Goal: Task Accomplishment & Management: Use online tool/utility

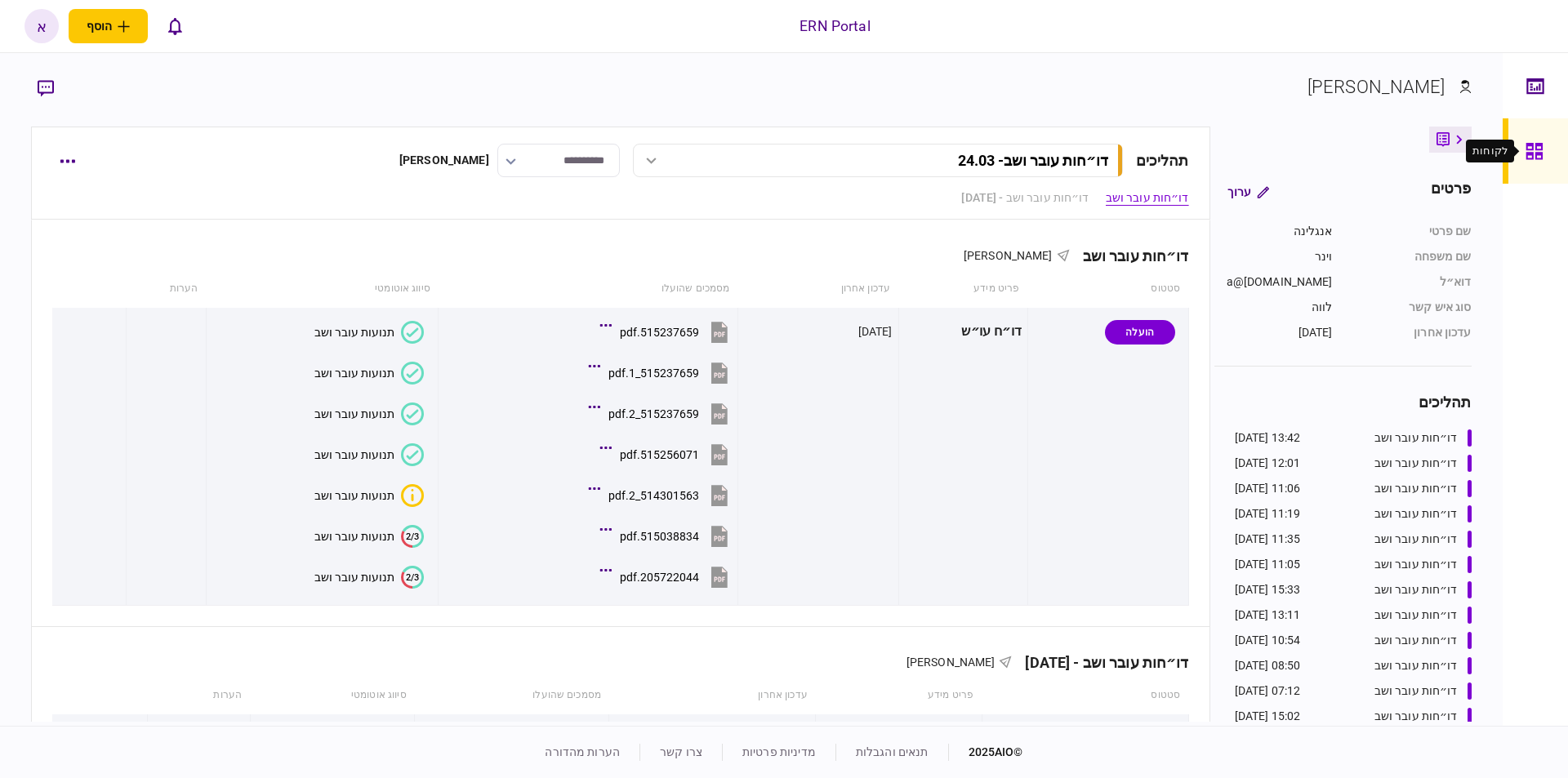
click at [1527, 150] on icon at bounding box center [1533, 151] width 16 height 16
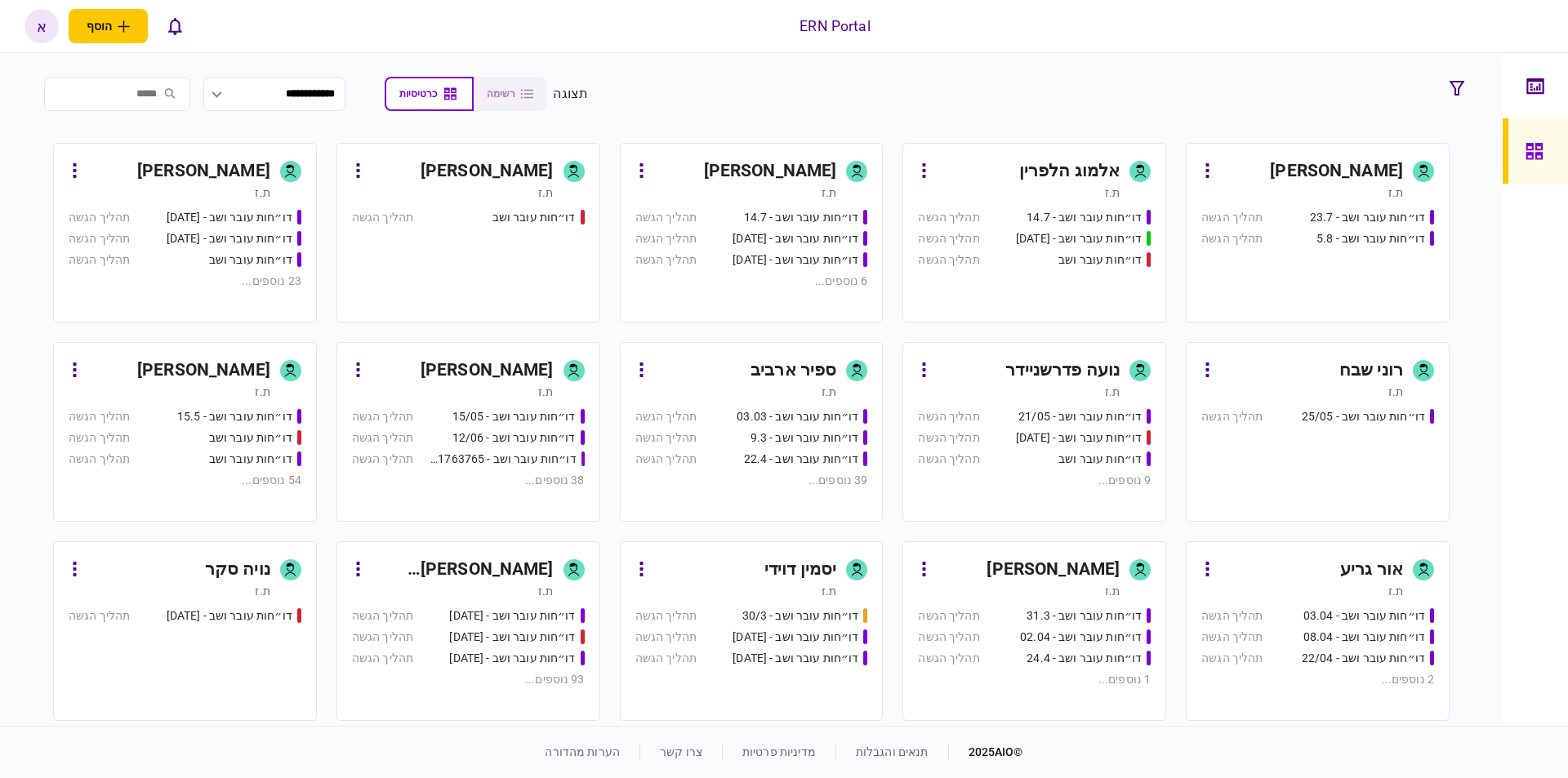
click at [771, 569] on div "יסמין דוידי" at bounding box center [800, 570] width 72 height 26
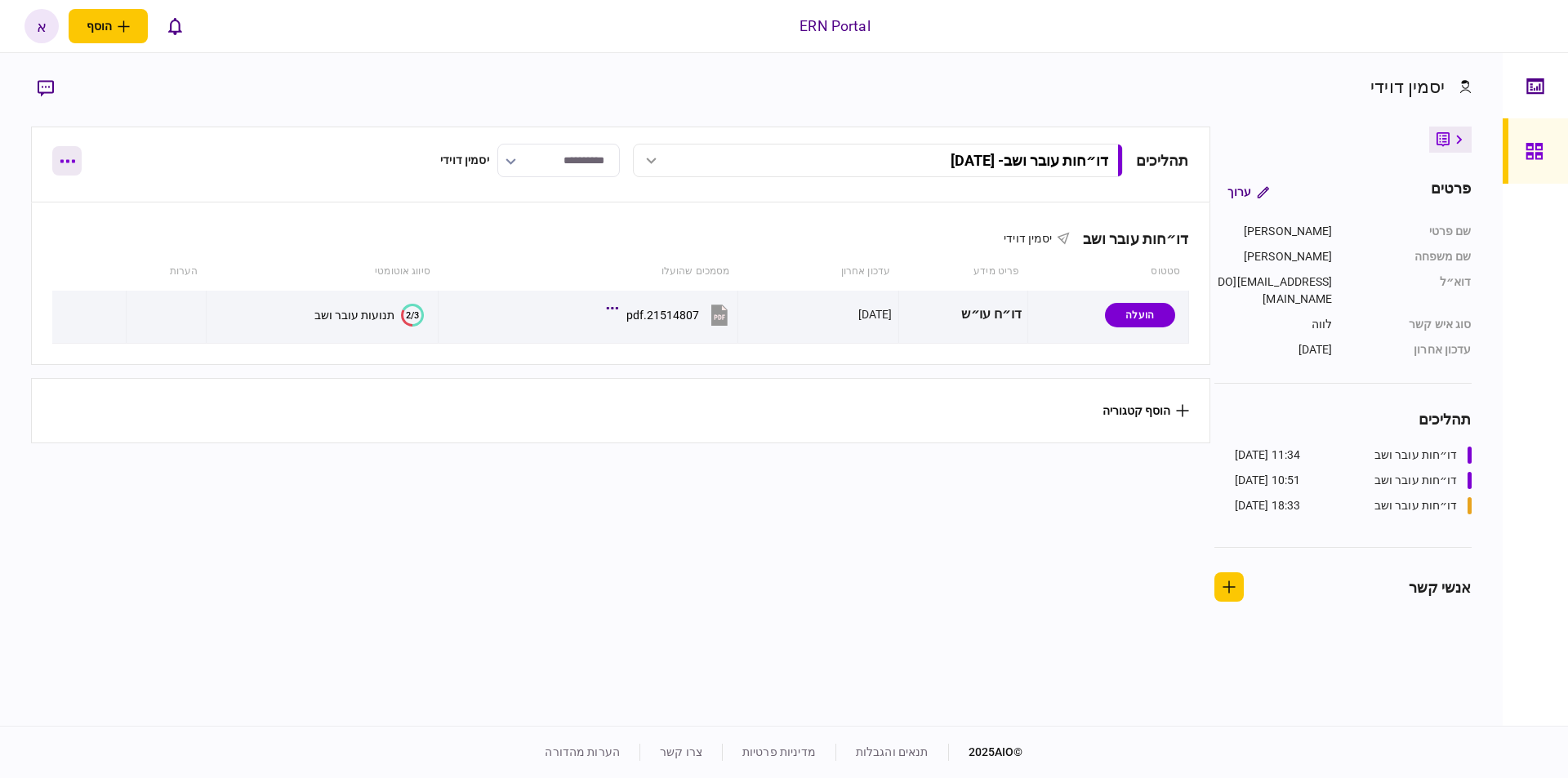
click at [67, 161] on icon "button" at bounding box center [67, 162] width 15 height 3
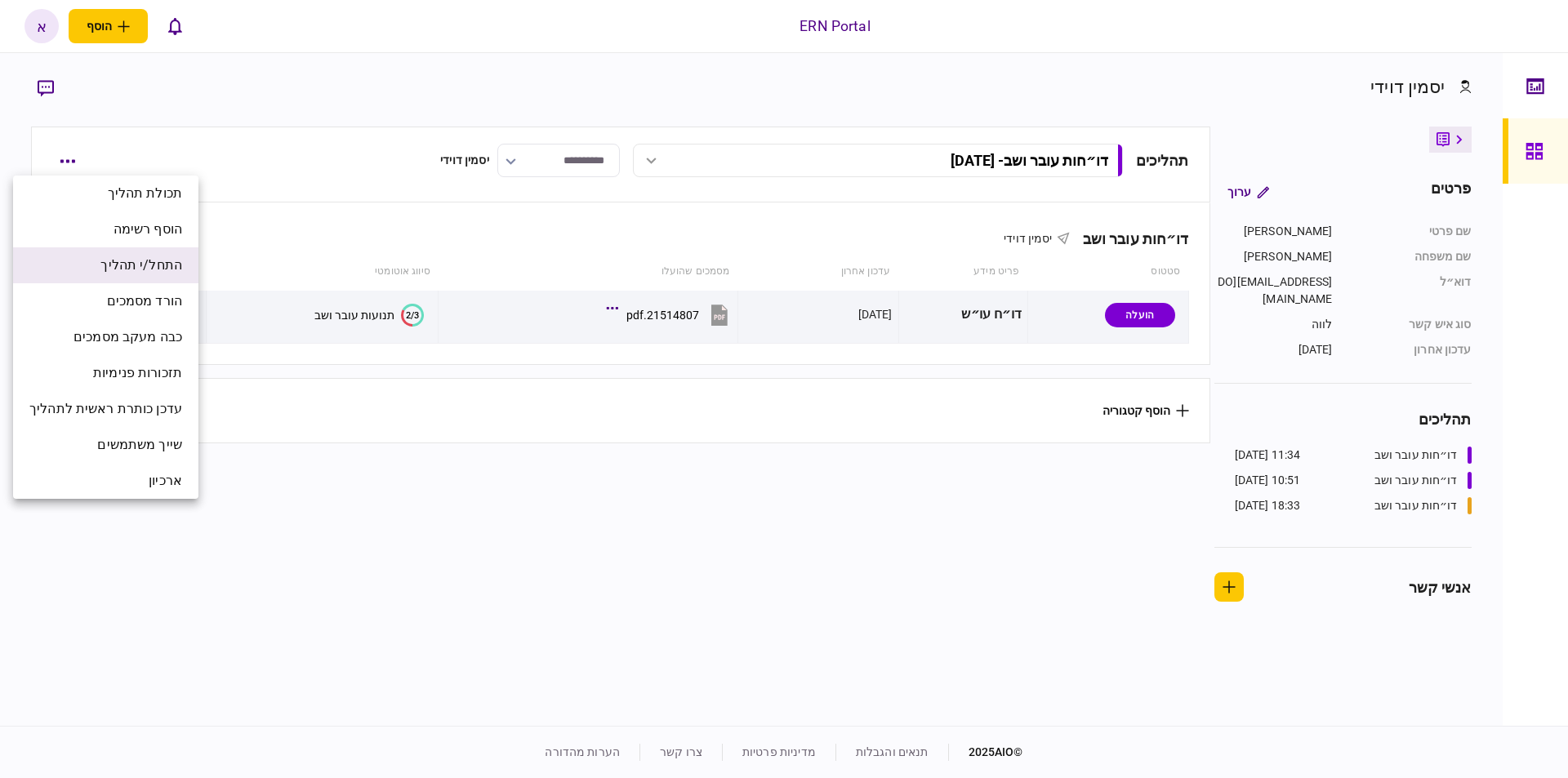
click at [113, 270] on span "התחל/י תהליך" at bounding box center [141, 266] width 81 height 20
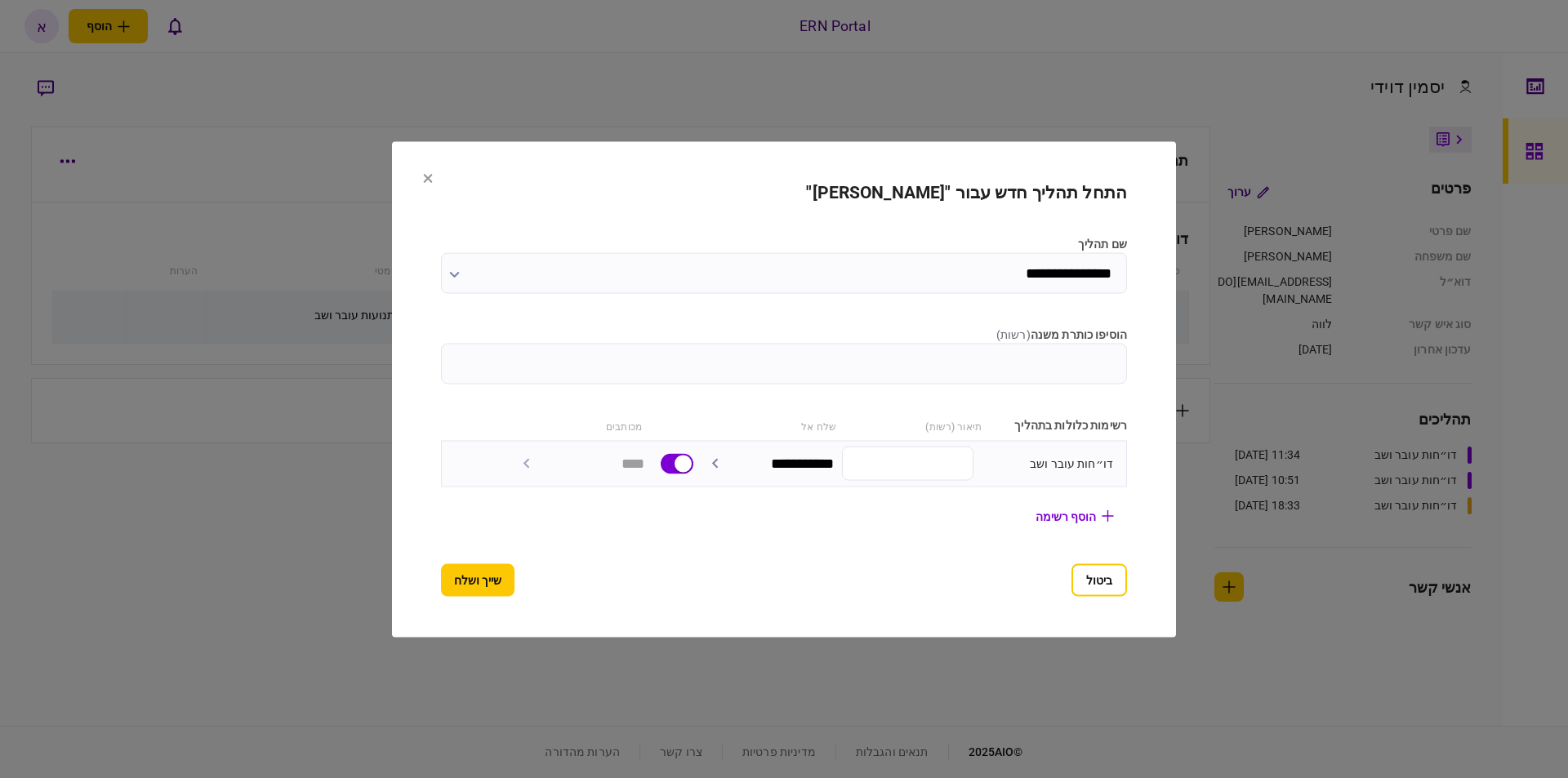
click at [999, 365] on input "הוסיפו כותרת משנה ( רשות )" at bounding box center [784, 363] width 686 height 41
type input "**********"
click at [474, 579] on button "שייך ושלח" at bounding box center [478, 580] width 73 height 33
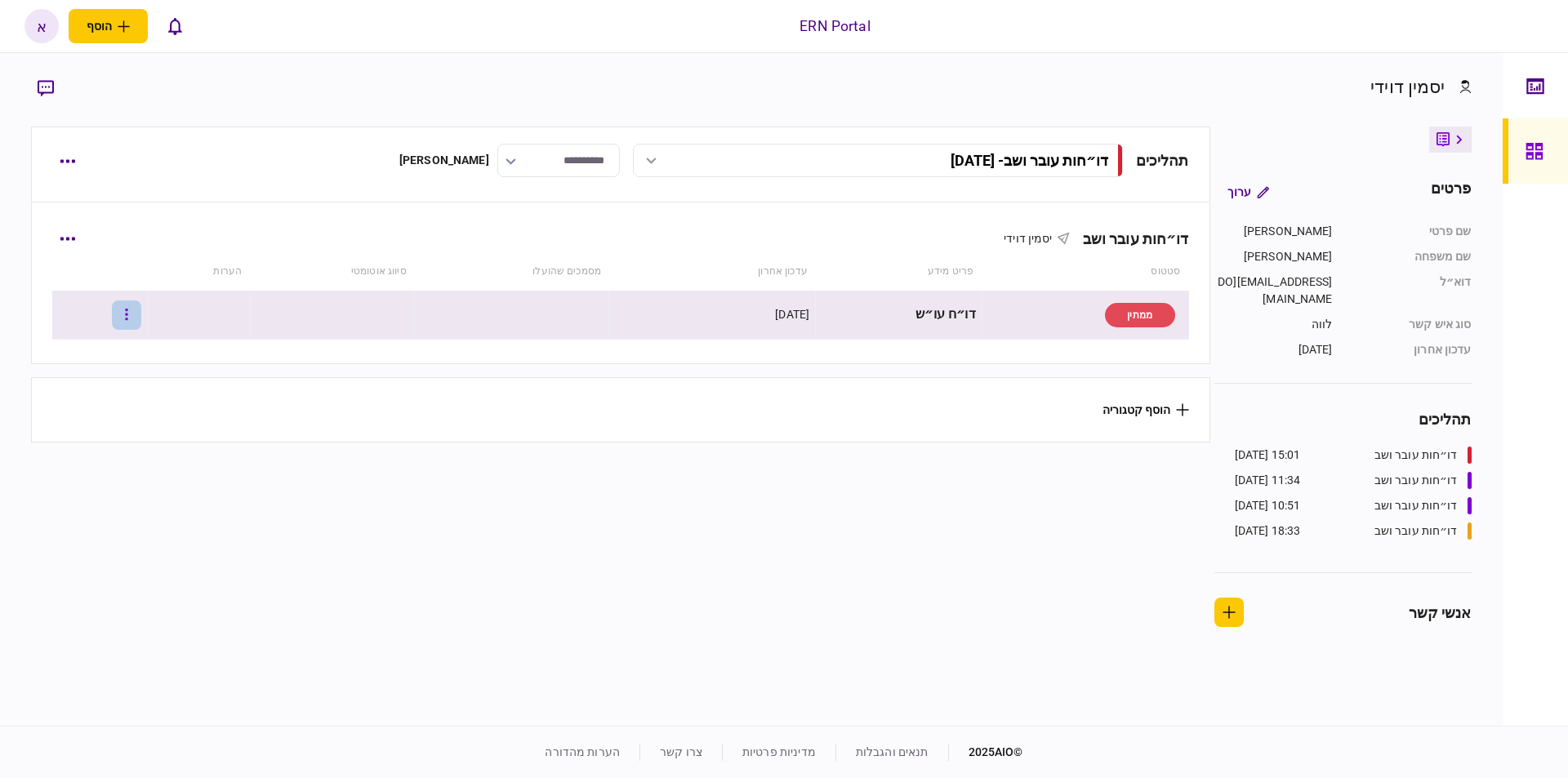
click at [128, 318] on icon "button" at bounding box center [126, 315] width 2 height 12
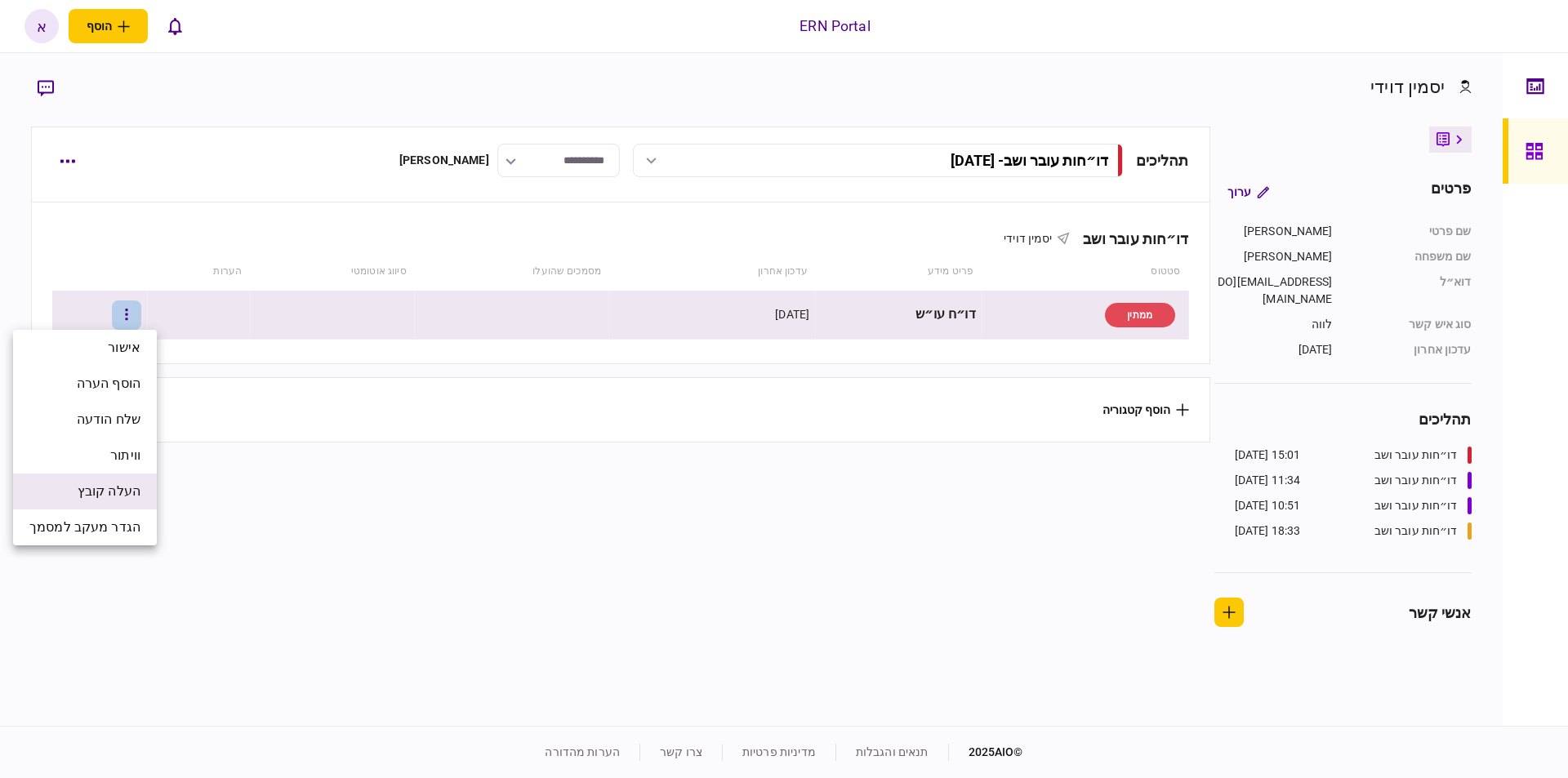
click at [101, 495] on span "העלה קובץ" at bounding box center [108, 492] width 62 height 20
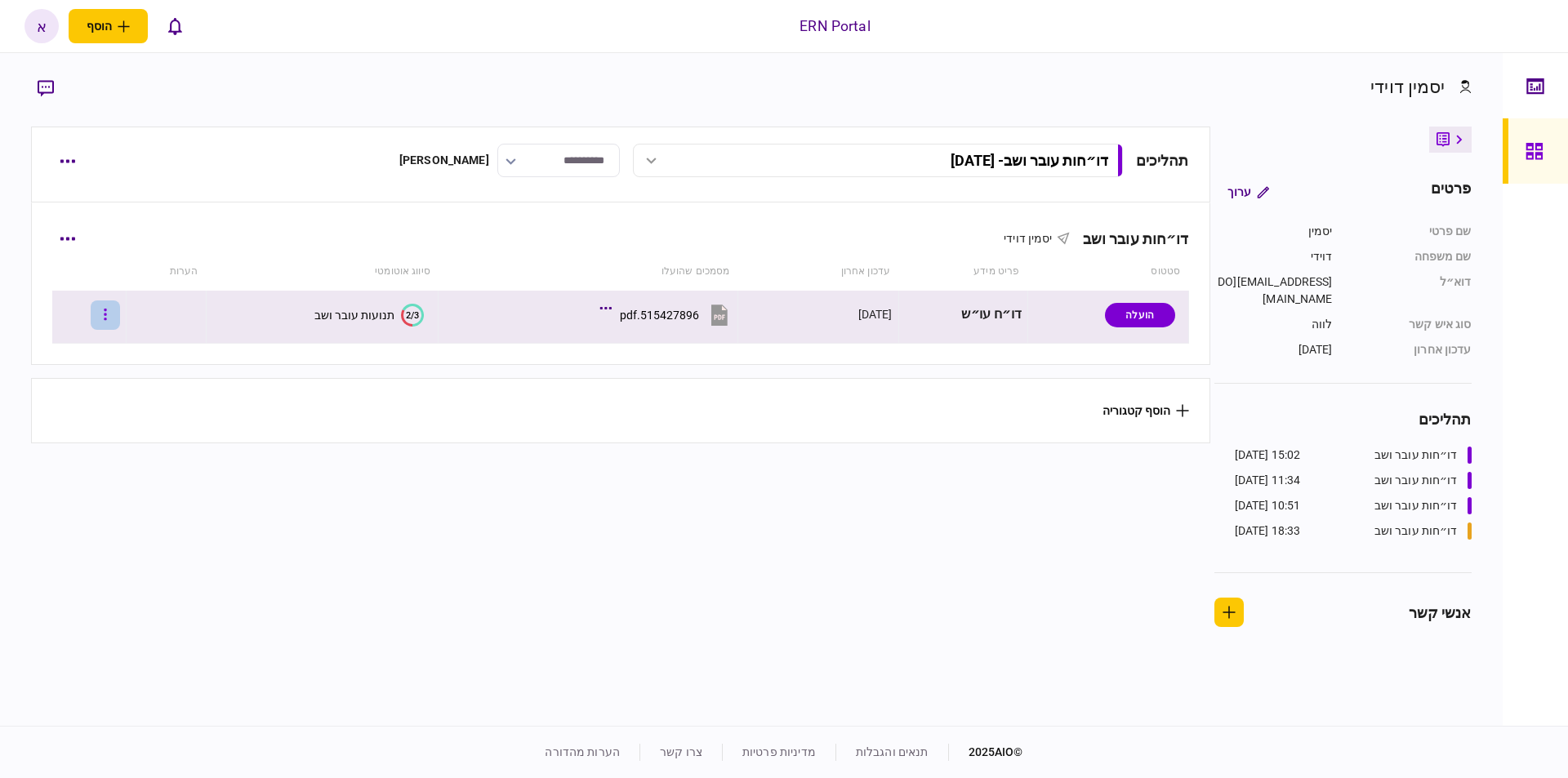
click at [120, 313] on button "button" at bounding box center [105, 315] width 30 height 30
click at [118, 314] on div at bounding box center [784, 389] width 1568 height 778
click at [394, 322] on button "2/3 תנועות עובר ושב" at bounding box center [369, 315] width 109 height 23
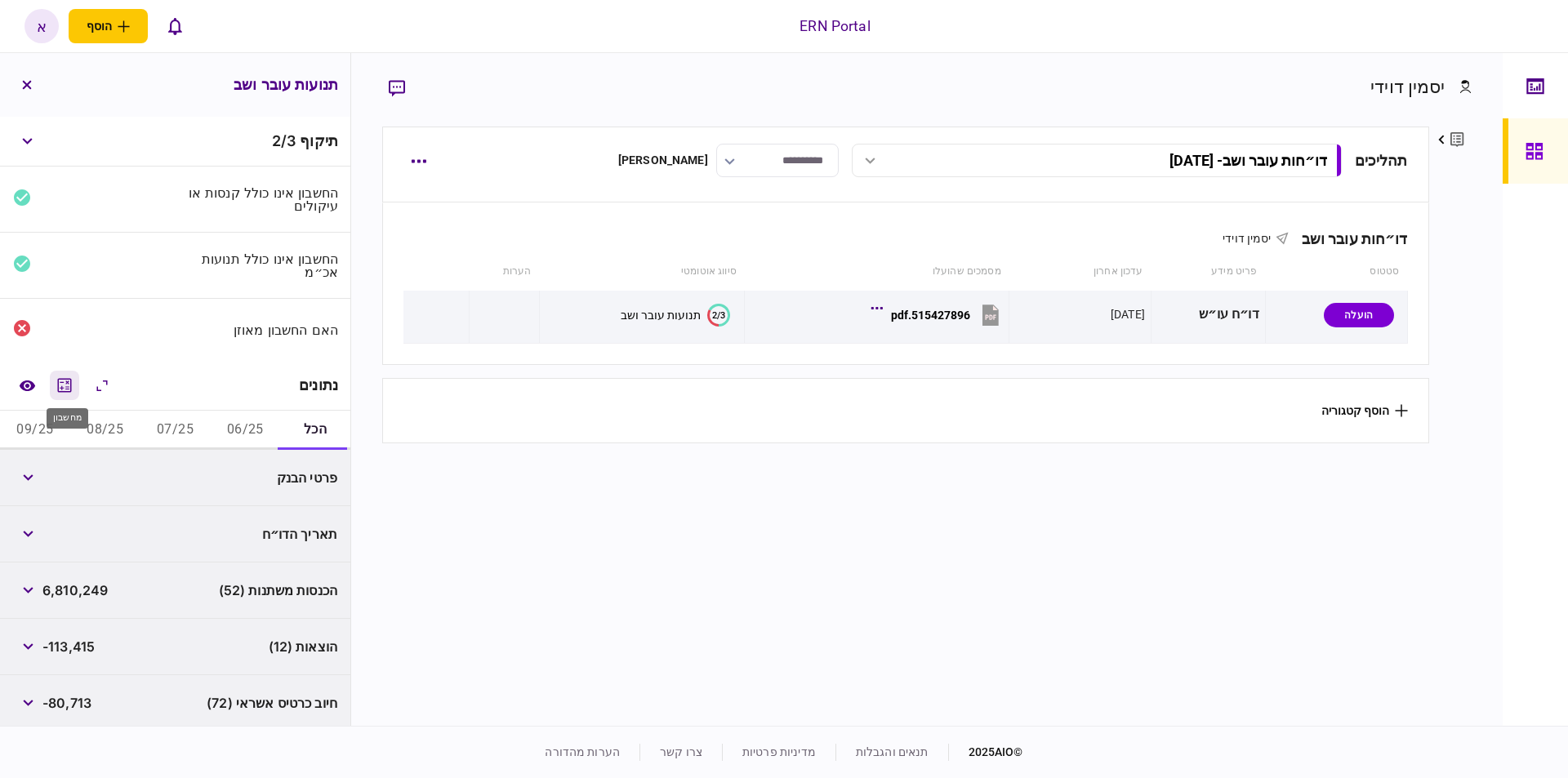
click at [68, 380] on icon "מחשבון" at bounding box center [64, 386] width 20 height 20
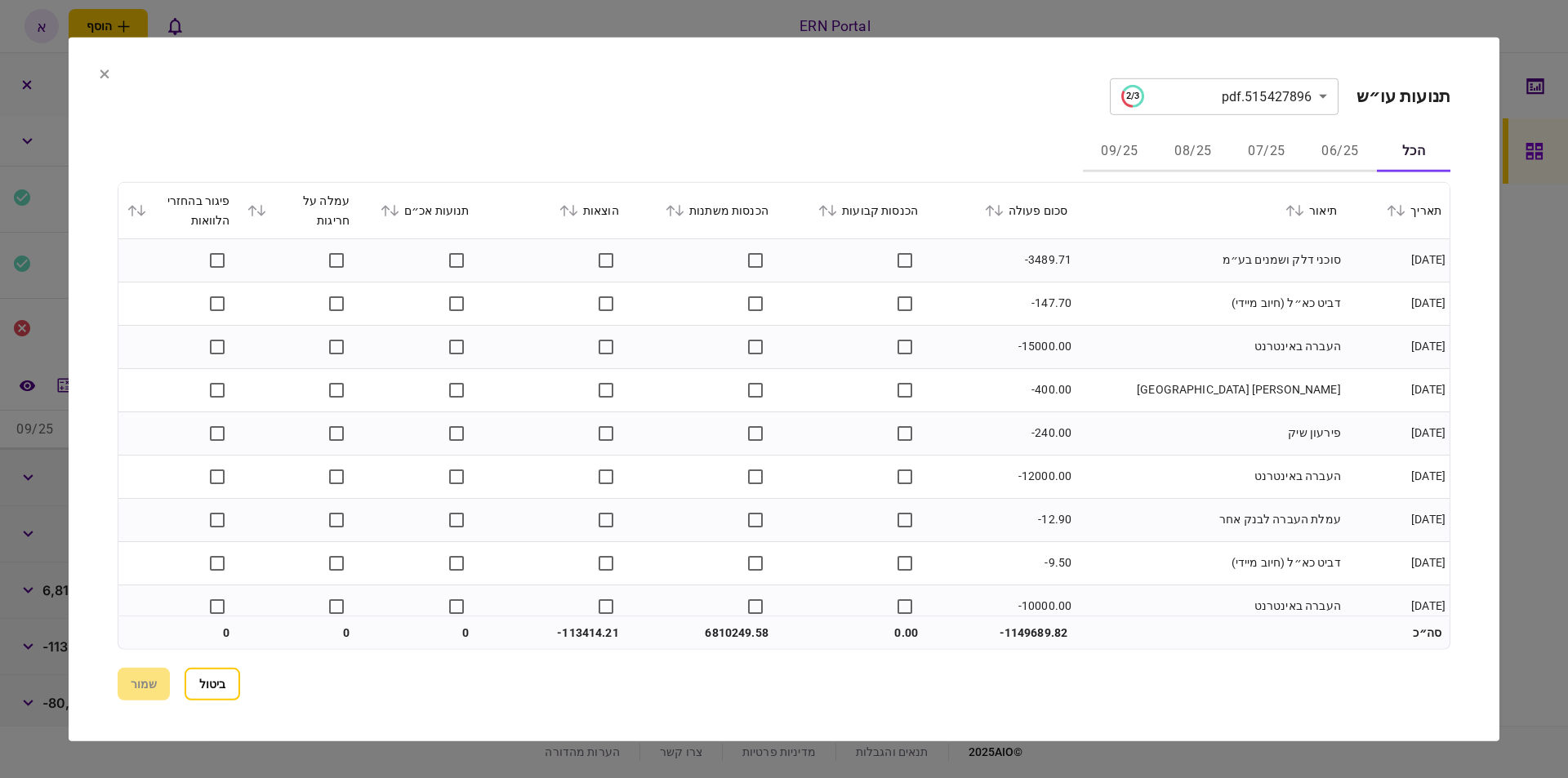
click at [1339, 158] on button "06/25" at bounding box center [1340, 153] width 73 height 40
click at [685, 214] on icon at bounding box center [680, 211] width 9 height 12
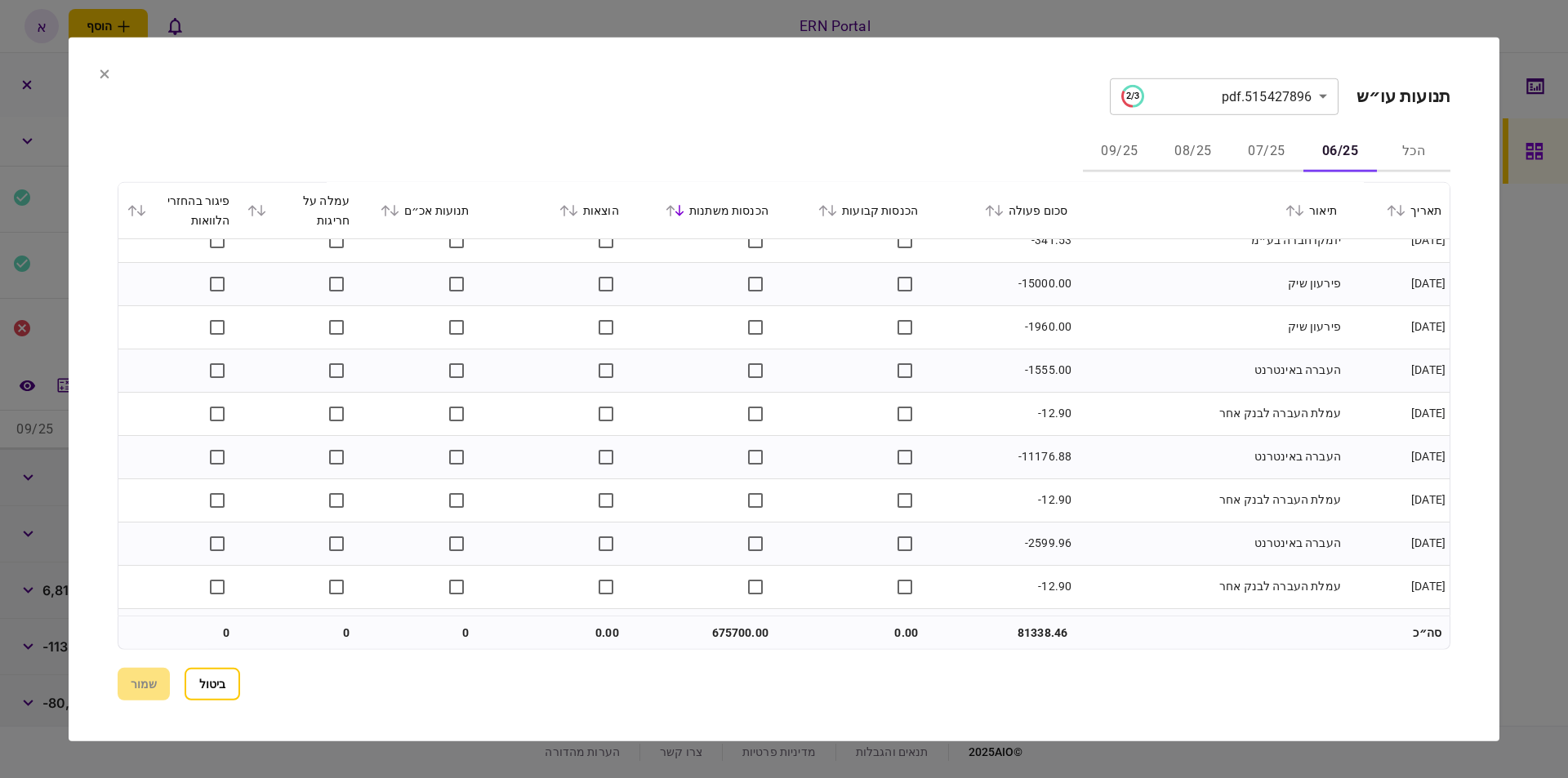
scroll to position [2395, 0]
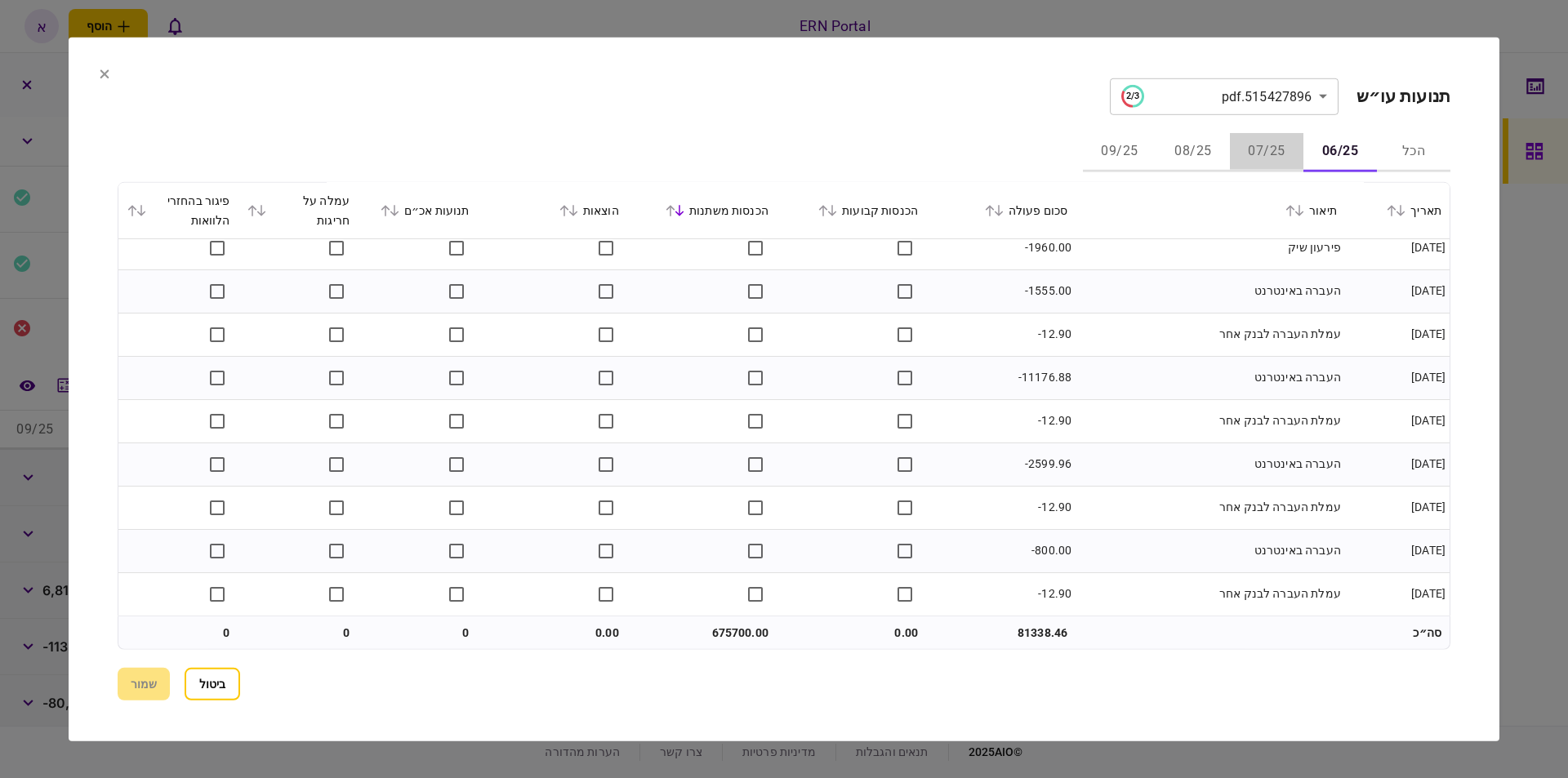
click at [1264, 148] on button "07/25" at bounding box center [1267, 153] width 73 height 40
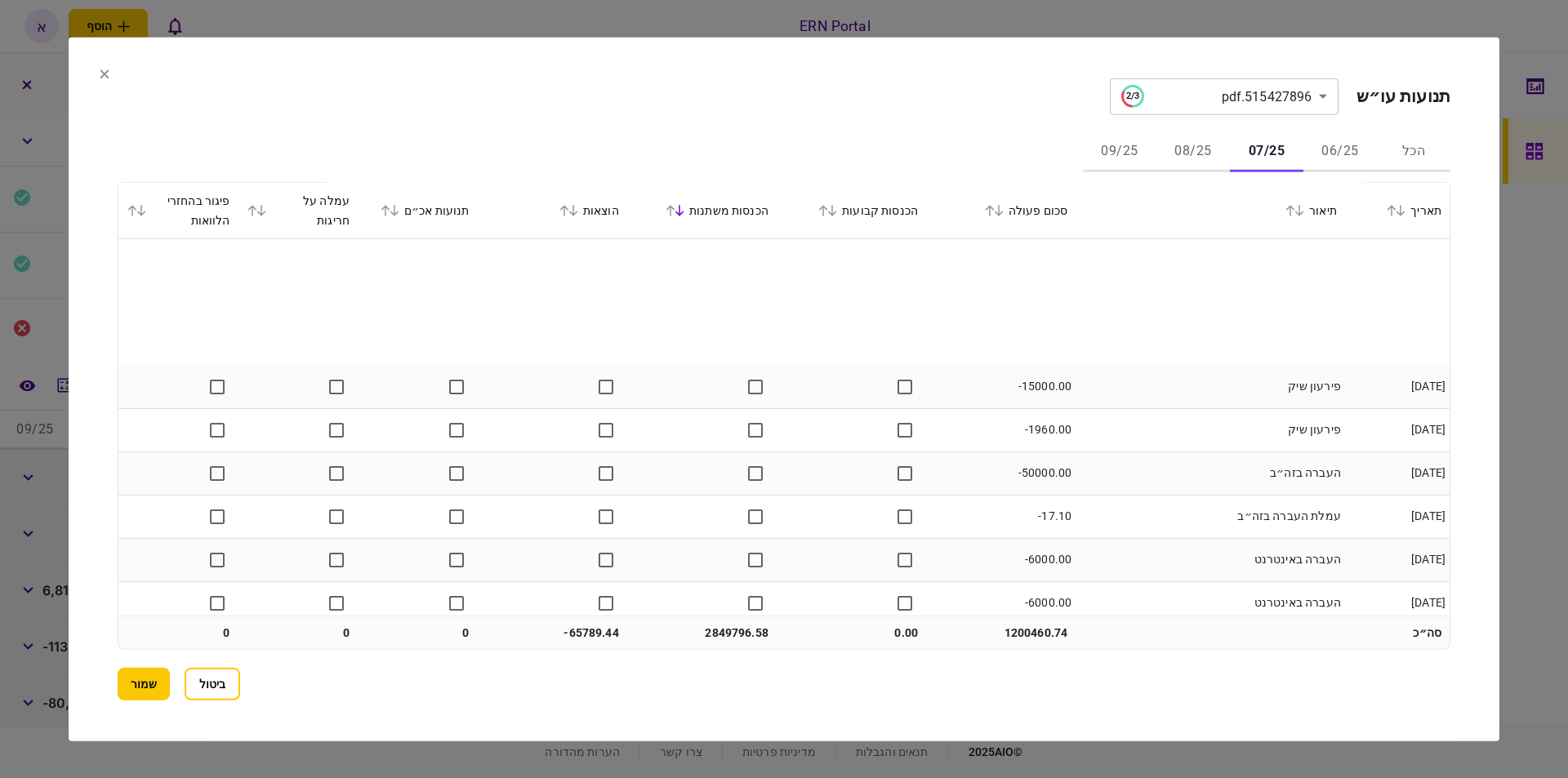
scroll to position [7546, 0]
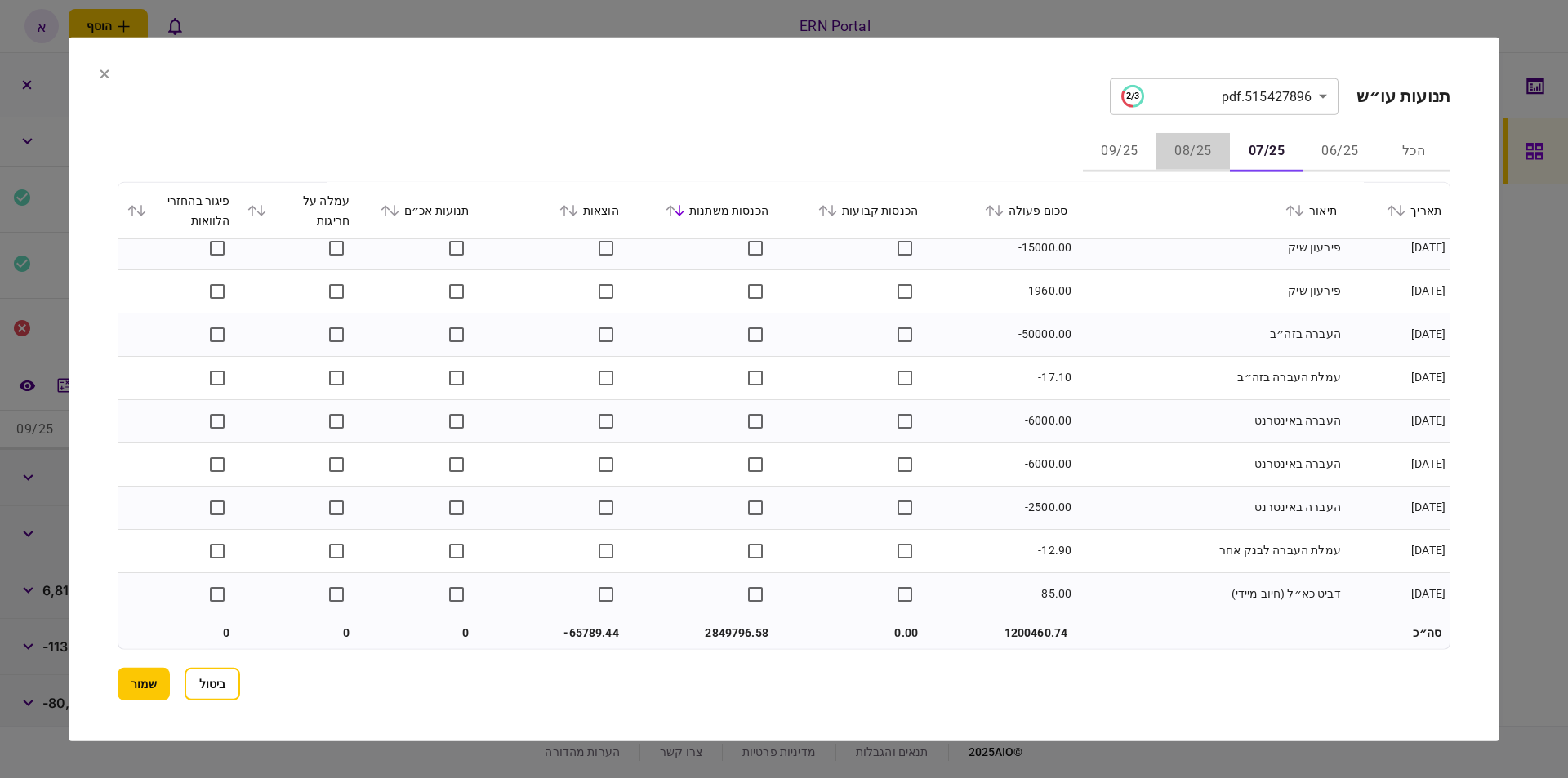
click at [1188, 150] on button "08/25" at bounding box center [1193, 153] width 73 height 40
click at [1088, 414] on td "יזמקו חברה בע״מ" at bounding box center [1210, 421] width 270 height 44
click at [1117, 157] on button "09/25" at bounding box center [1120, 153] width 73 height 40
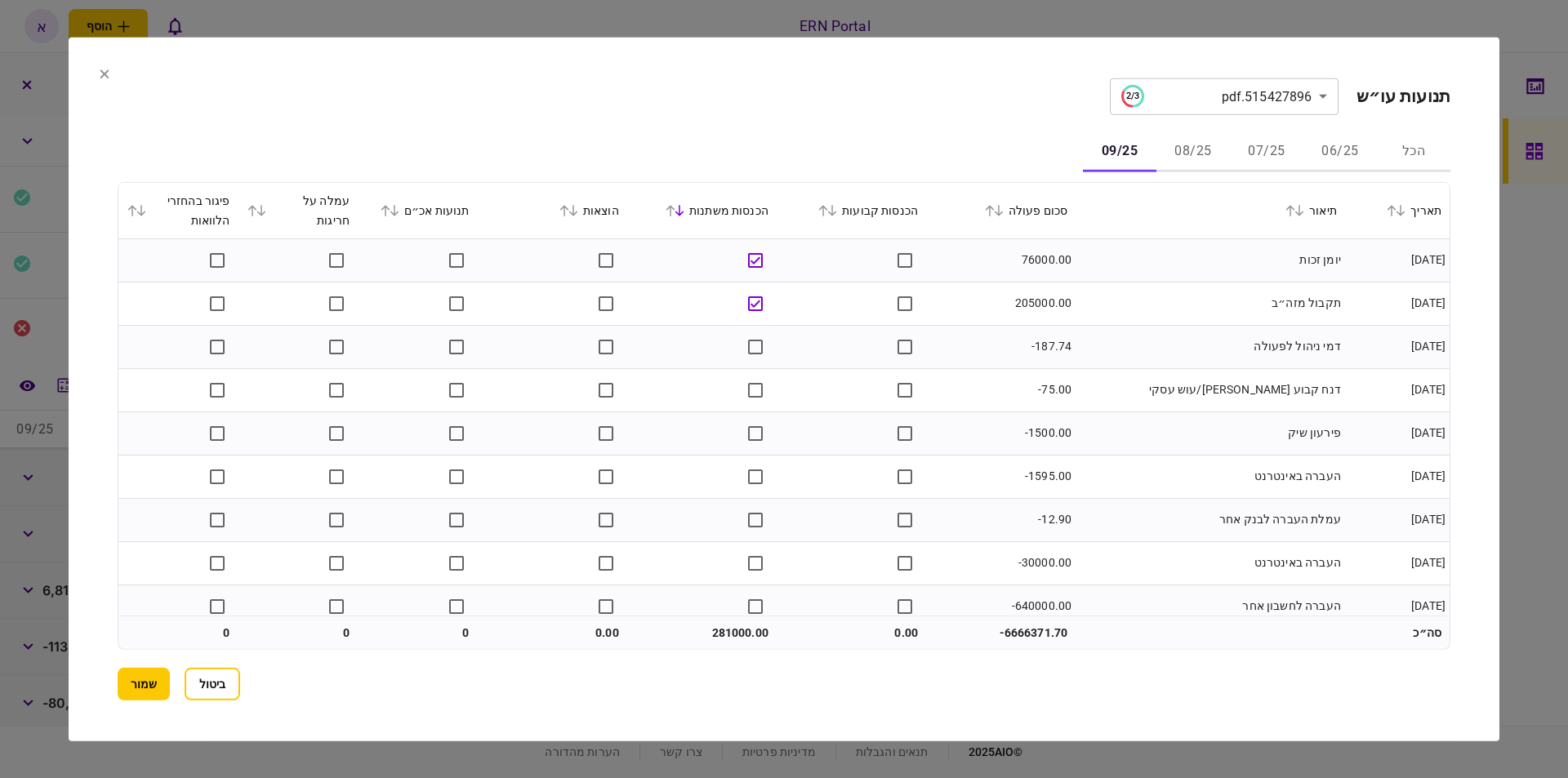
click at [685, 208] on icon at bounding box center [680, 210] width 10 height 12
click at [685, 209] on icon at bounding box center [680, 211] width 9 height 12
click at [685, 212] on icon at bounding box center [680, 210] width 10 height 12
click at [1168, 457] on td "העברה באינטרנט" at bounding box center [1210, 477] width 270 height 44
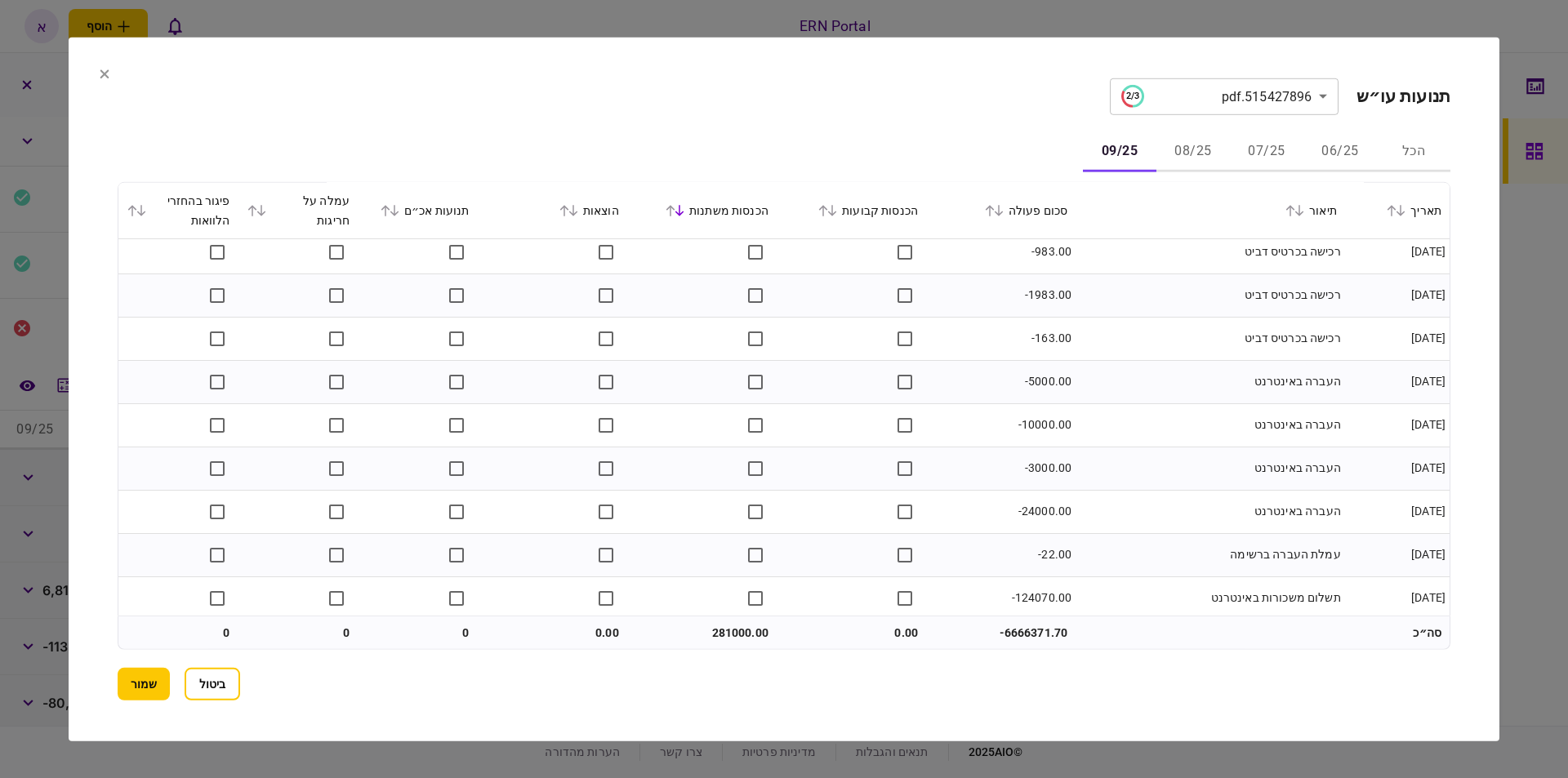
scroll to position [2222, 0]
click at [105, 74] on icon at bounding box center [104, 73] width 9 height 9
